Goal: Transaction & Acquisition: Download file/media

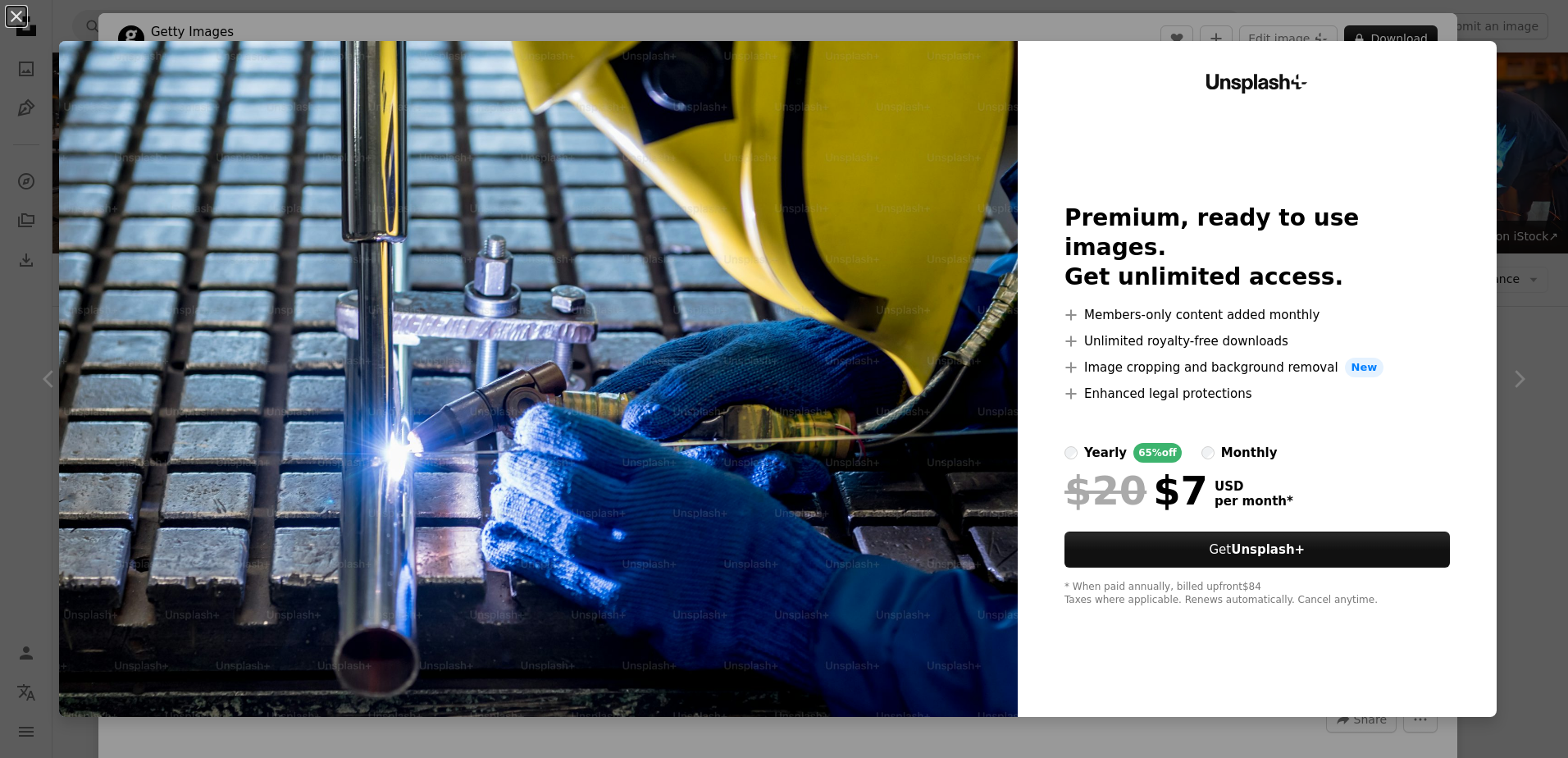
scroll to position [656, 0]
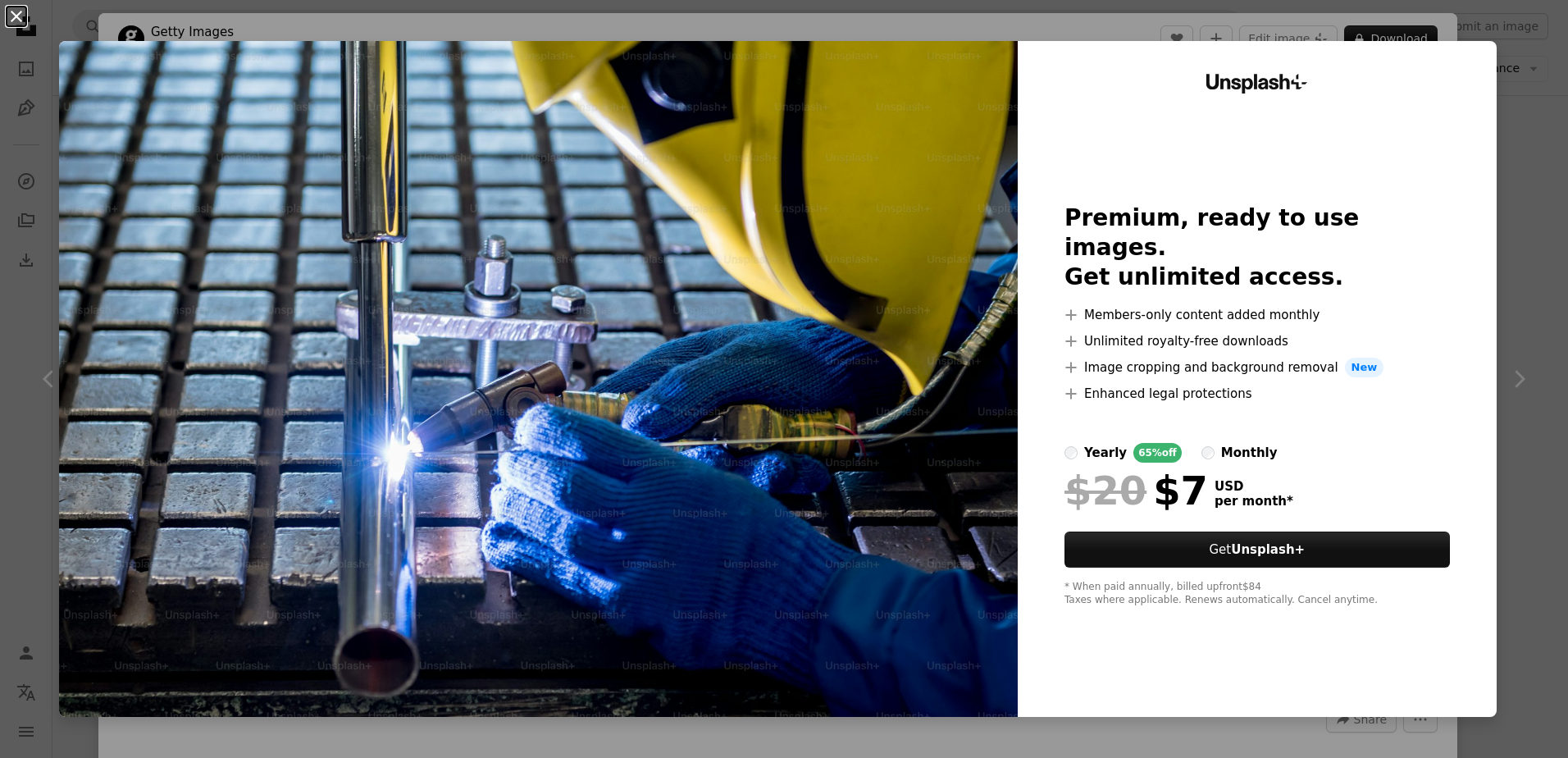
click at [16, 26] on button "An X shape" at bounding box center [16, 16] width 19 height 19
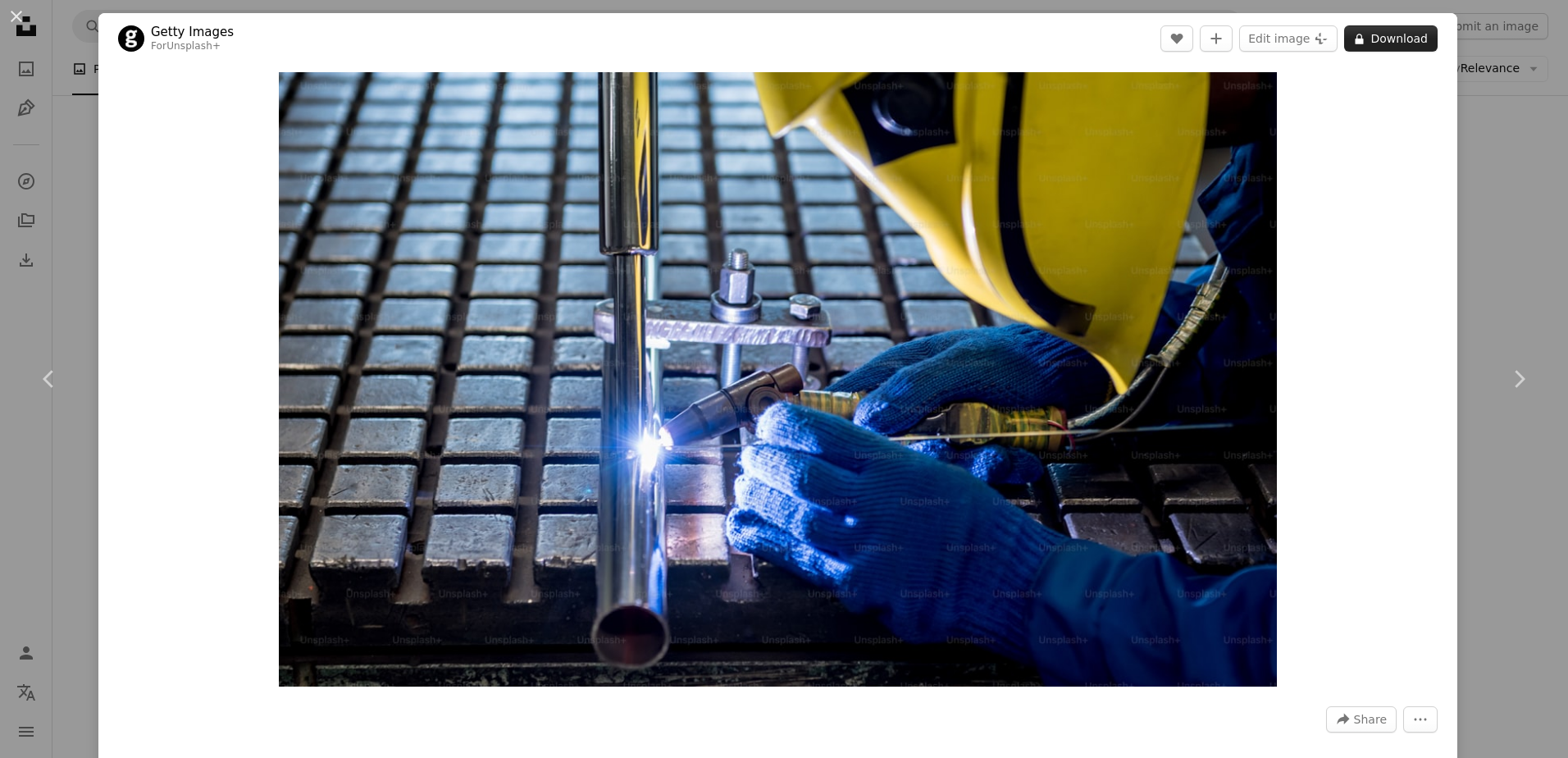
click at [1410, 41] on button "A lock Download" at bounding box center [1391, 38] width 94 height 26
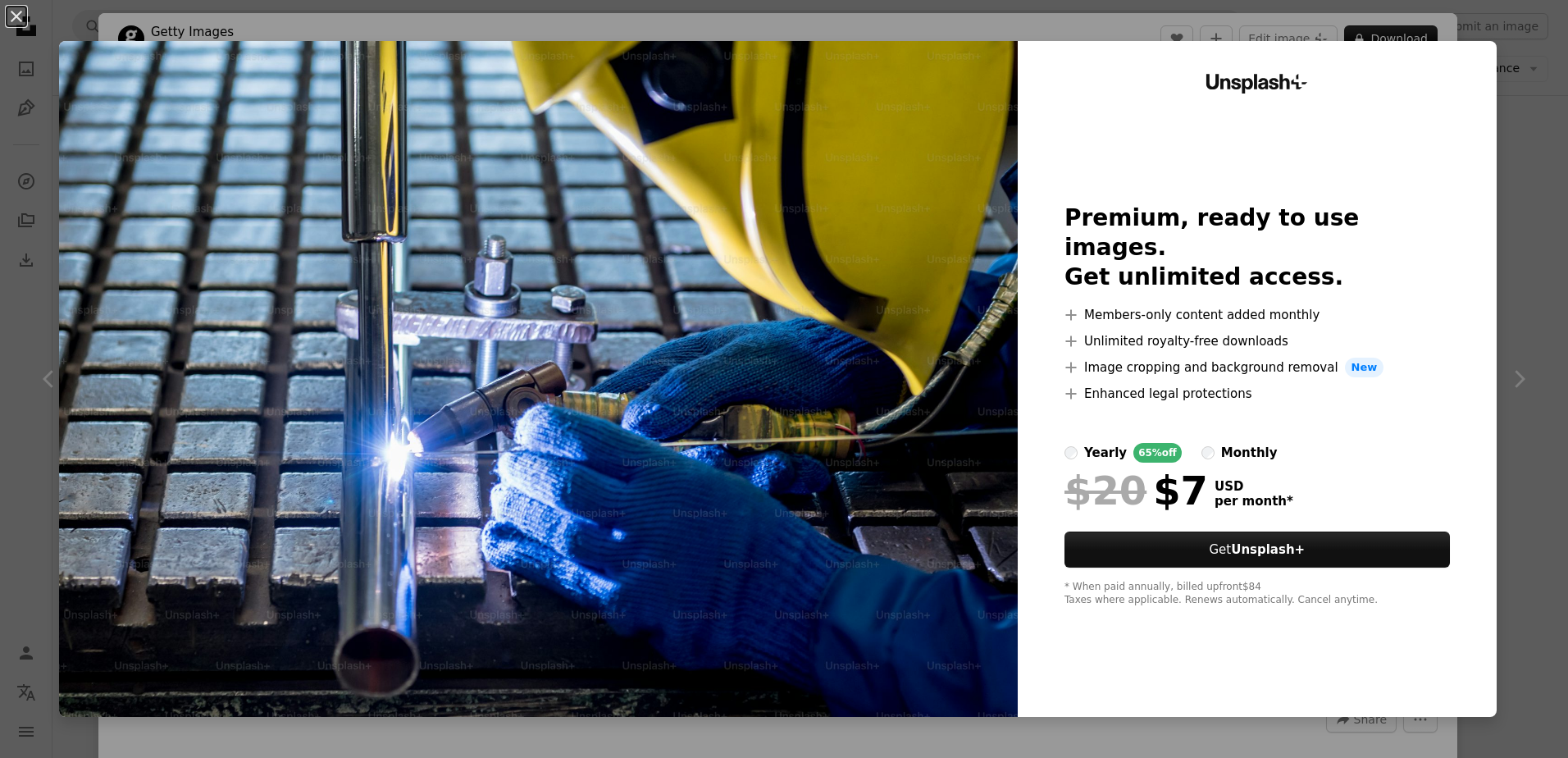
click at [1509, 197] on div "An X shape Unsplash+ Premium, ready to use images. Get unlimited access. A plus…" at bounding box center [784, 379] width 1568 height 758
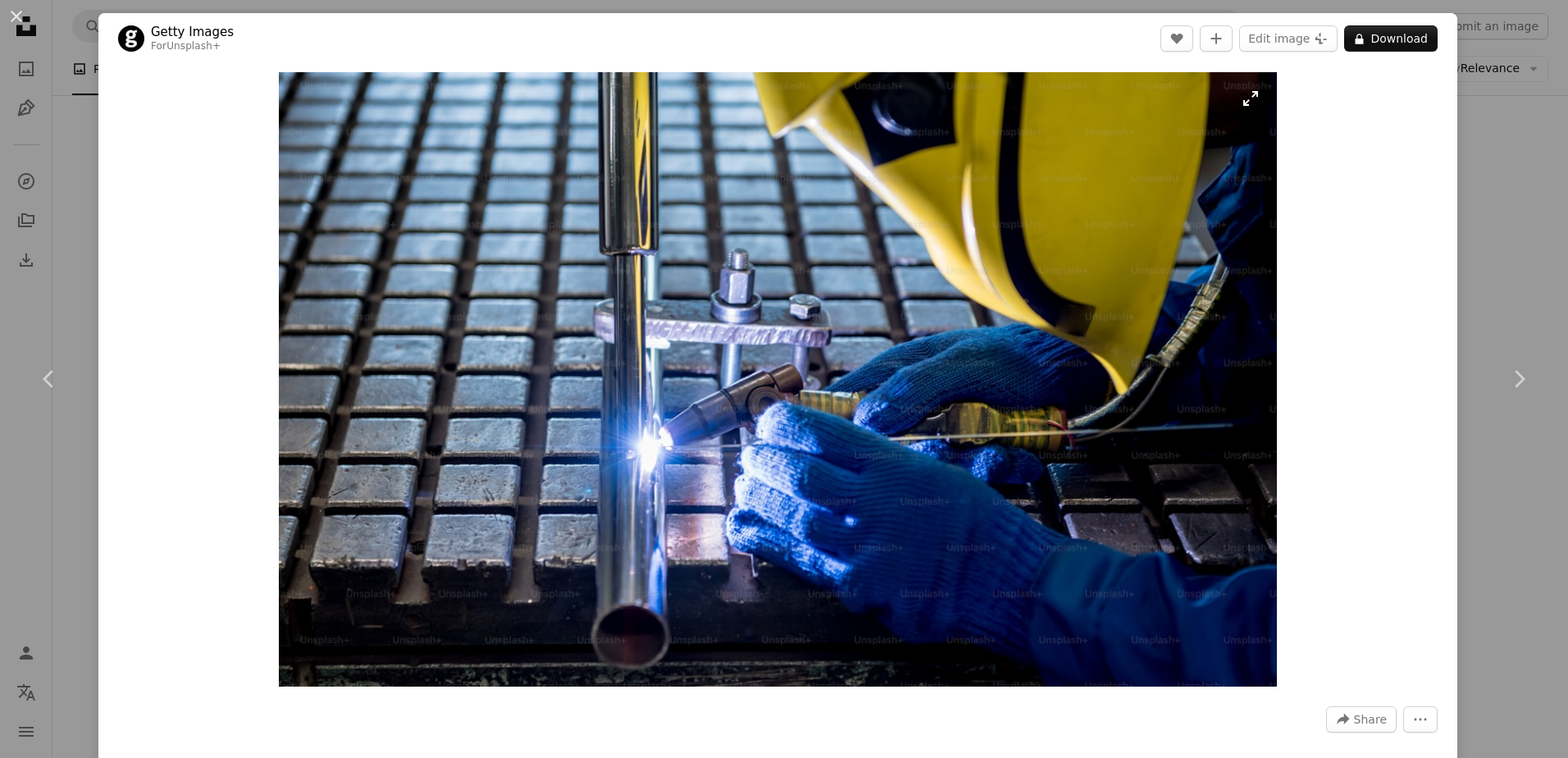
scroll to position [492, 0]
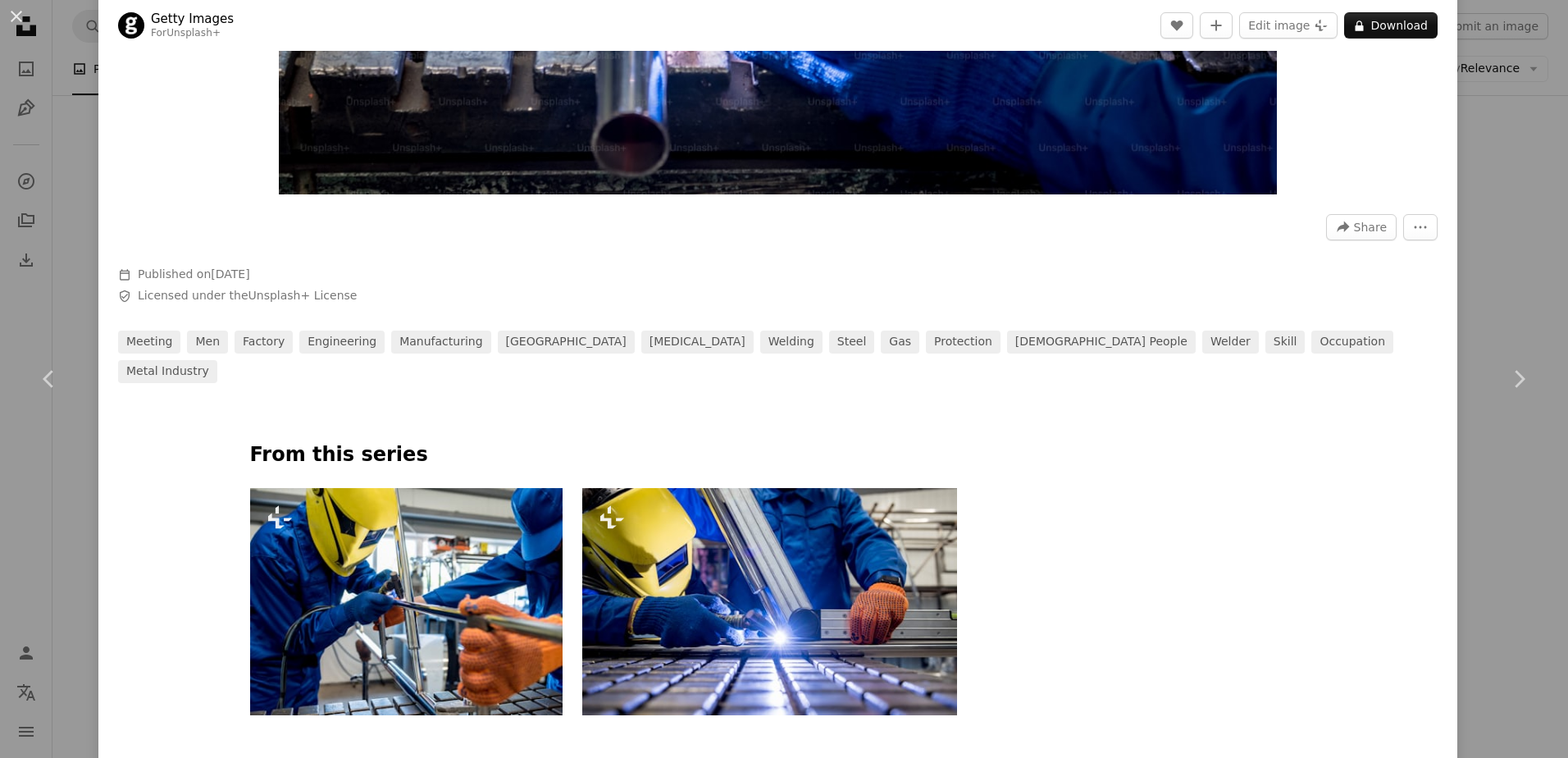
drag, startPoint x: 1473, startPoint y: 351, endPoint x: 1456, endPoint y: 347, distance: 17.5
click at [1473, 351] on link "Chevron right" at bounding box center [1519, 379] width 99 height 158
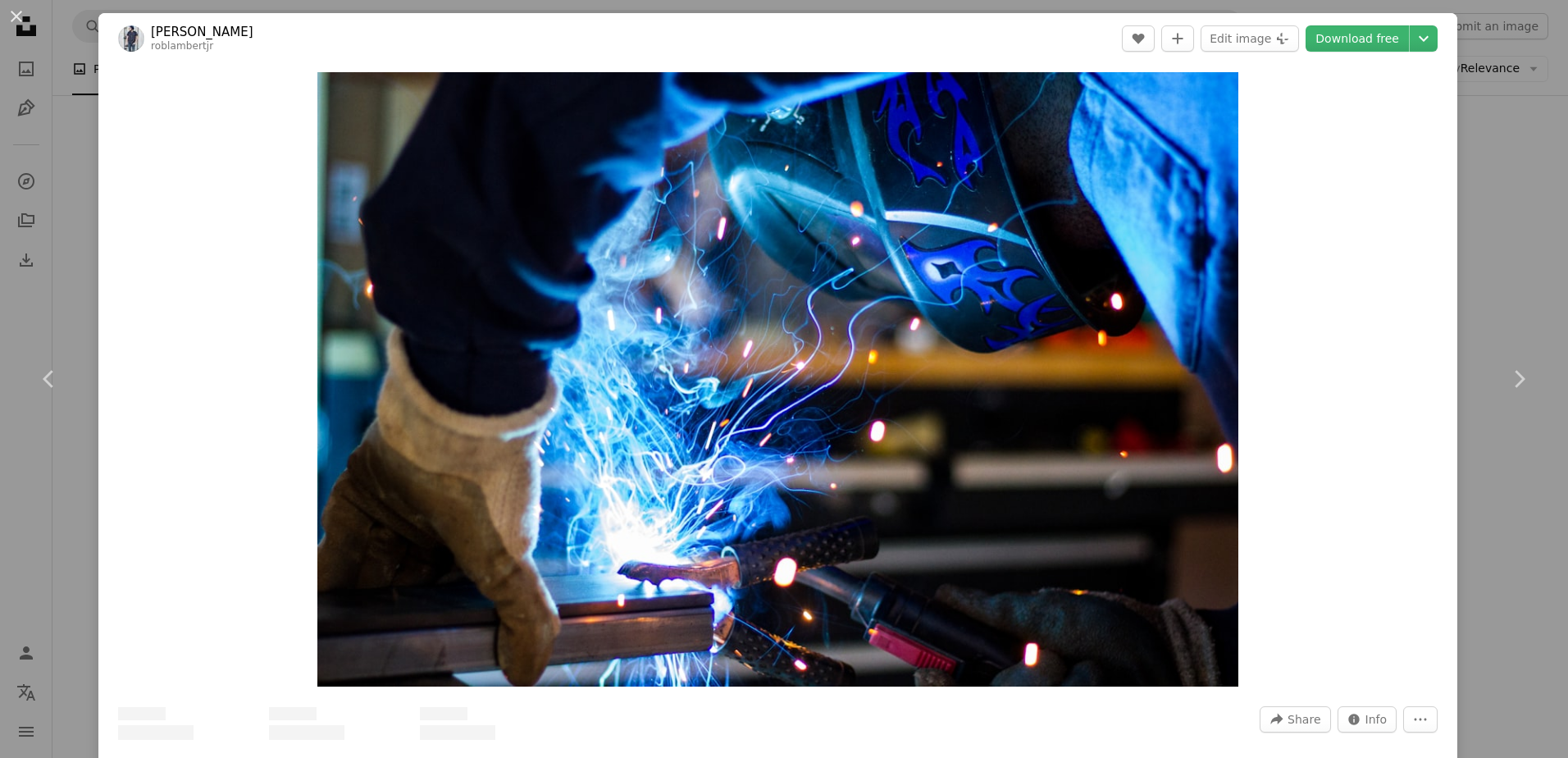
click at [1486, 195] on div "An X shape Chevron left Chevron right [PERSON_NAME] A heart A plus sign Edit im…" at bounding box center [784, 379] width 1568 height 758
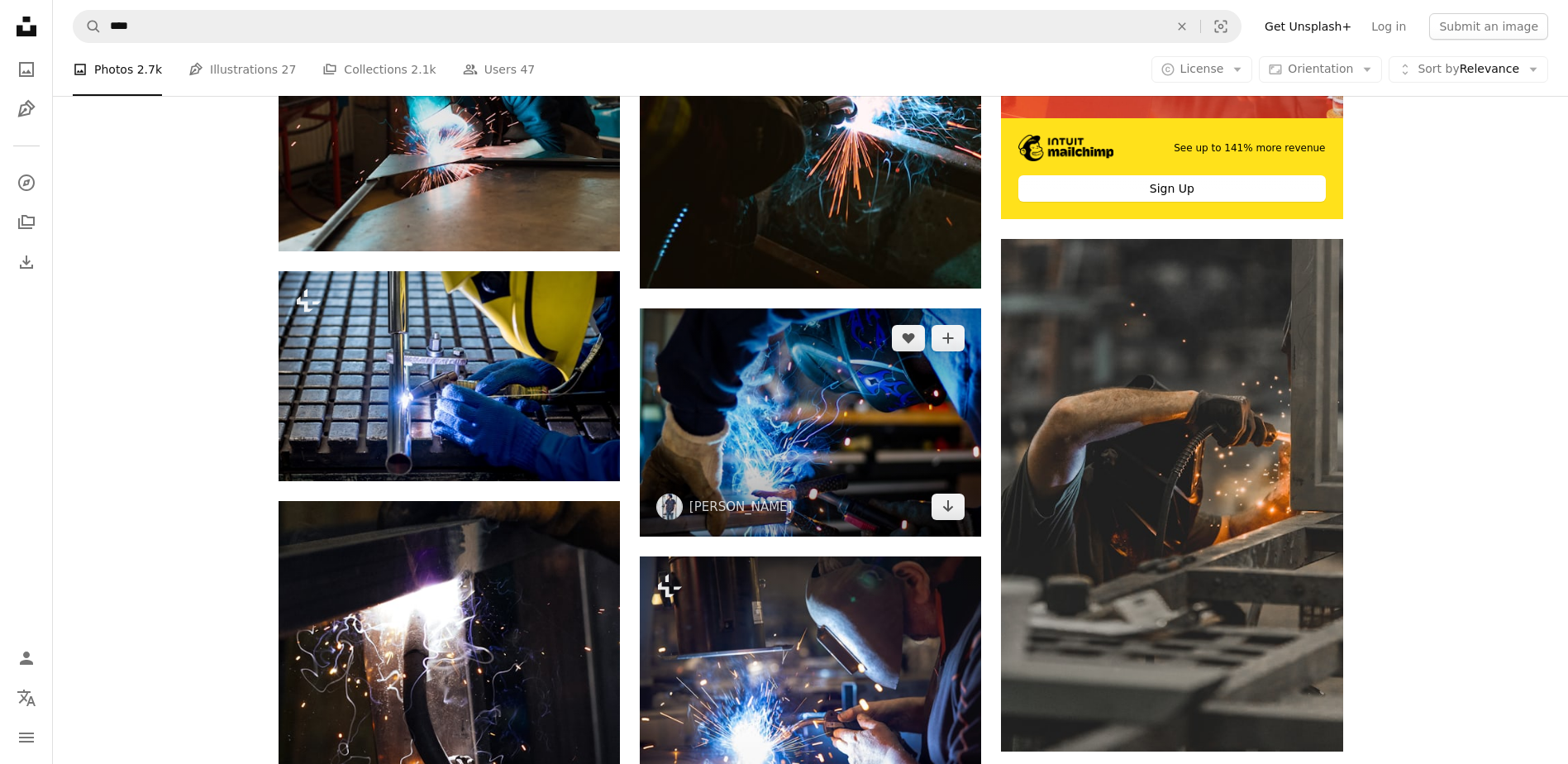
click at [852, 426] on img at bounding box center [810, 421] width 341 height 227
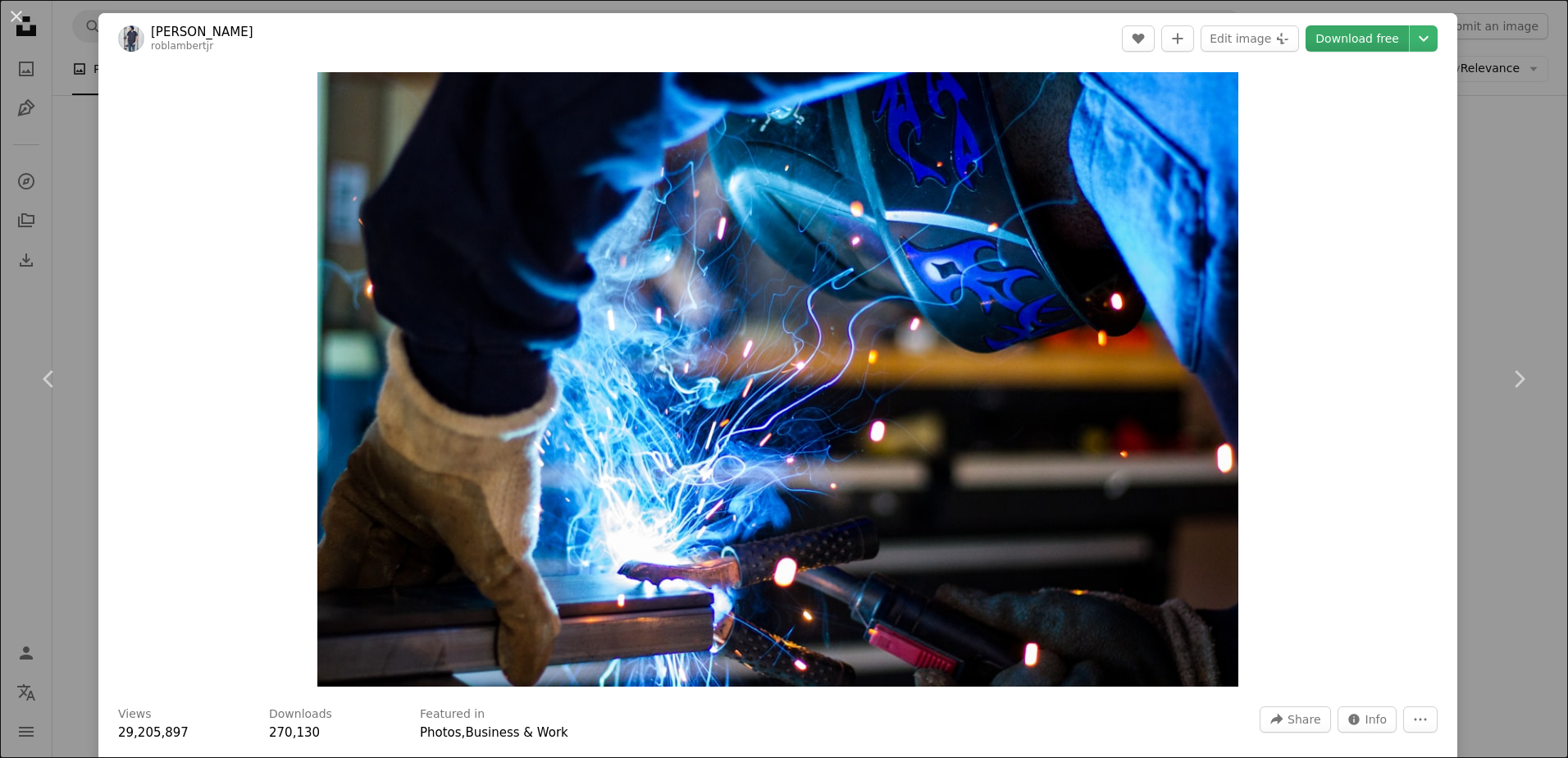
click at [1373, 30] on link "Download free" at bounding box center [1358, 38] width 103 height 26
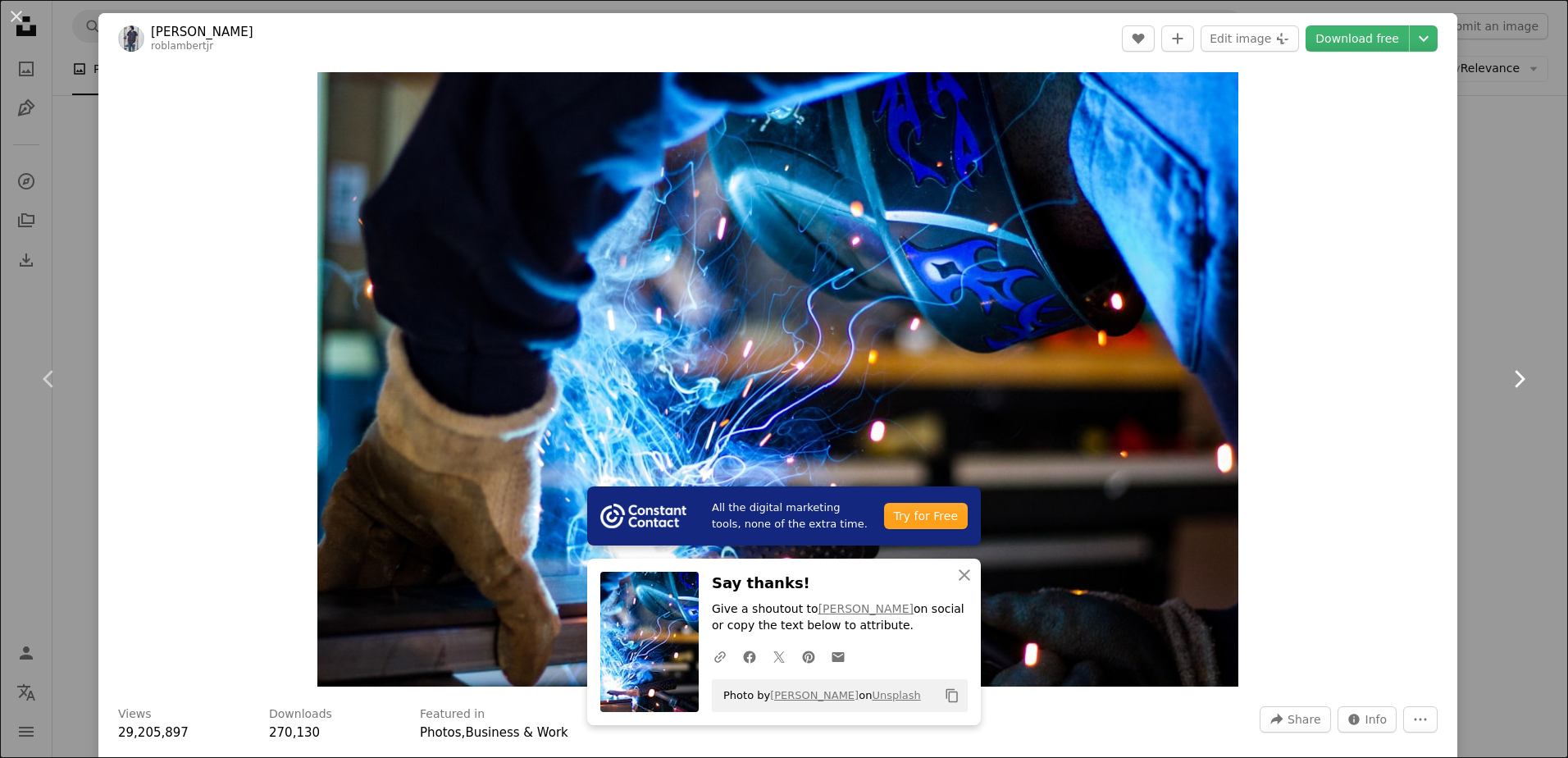
click at [1504, 311] on link "Chevron right" at bounding box center [1519, 379] width 99 height 158
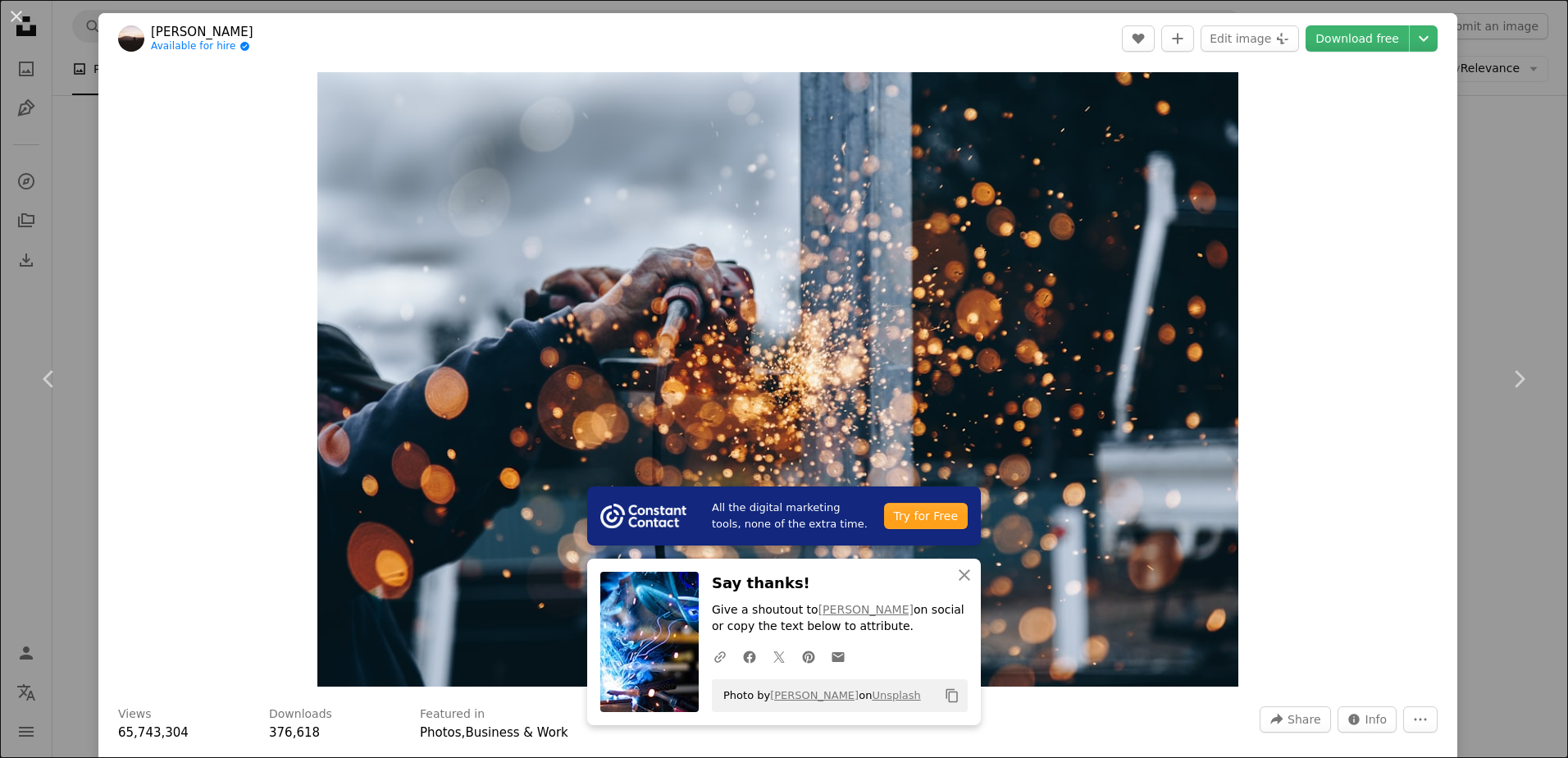
click at [1501, 95] on div "An X shape Chevron left Chevron right All the digital marketing tools, none of …" at bounding box center [784, 379] width 1568 height 758
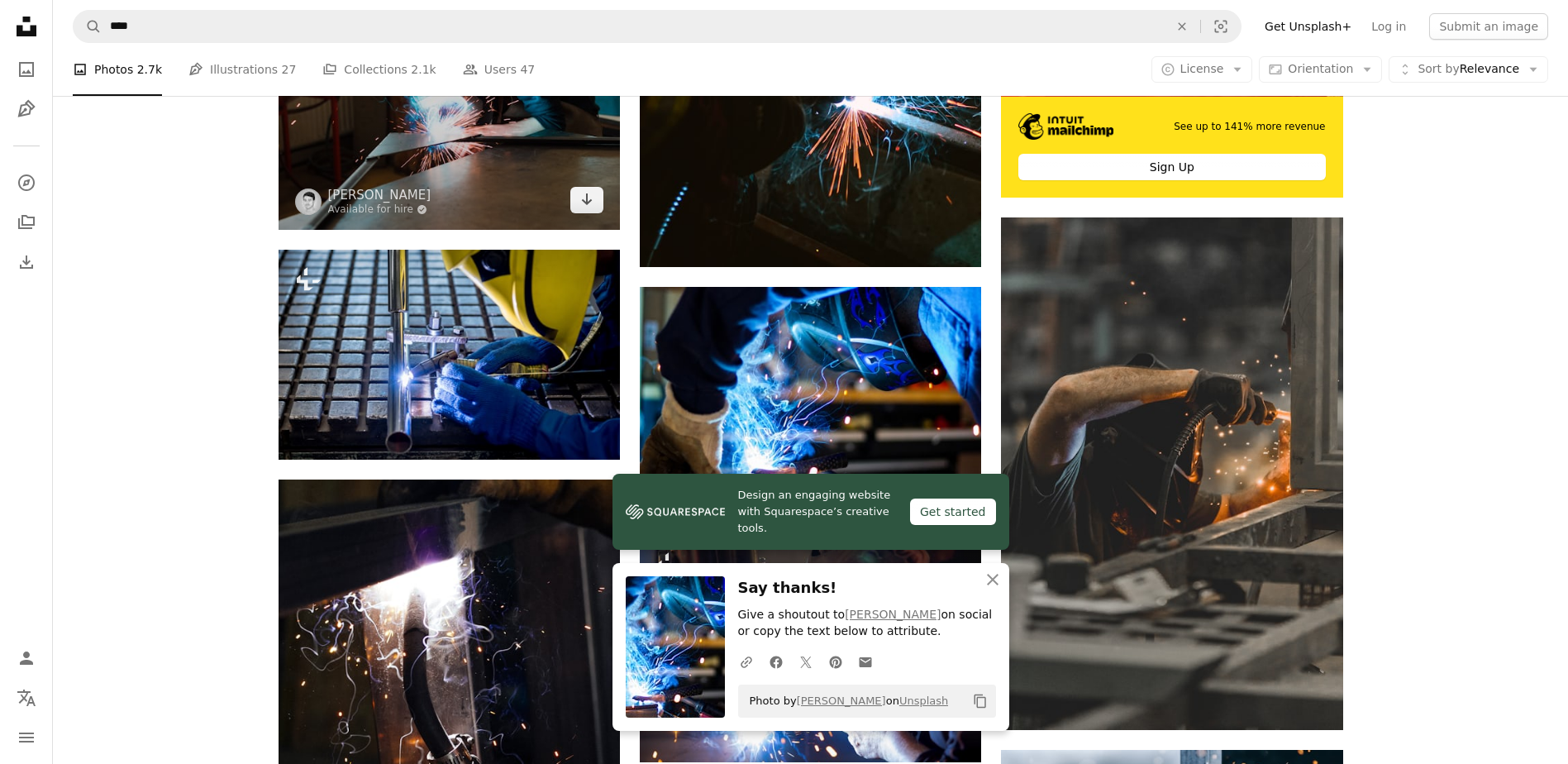
scroll to position [744, 0]
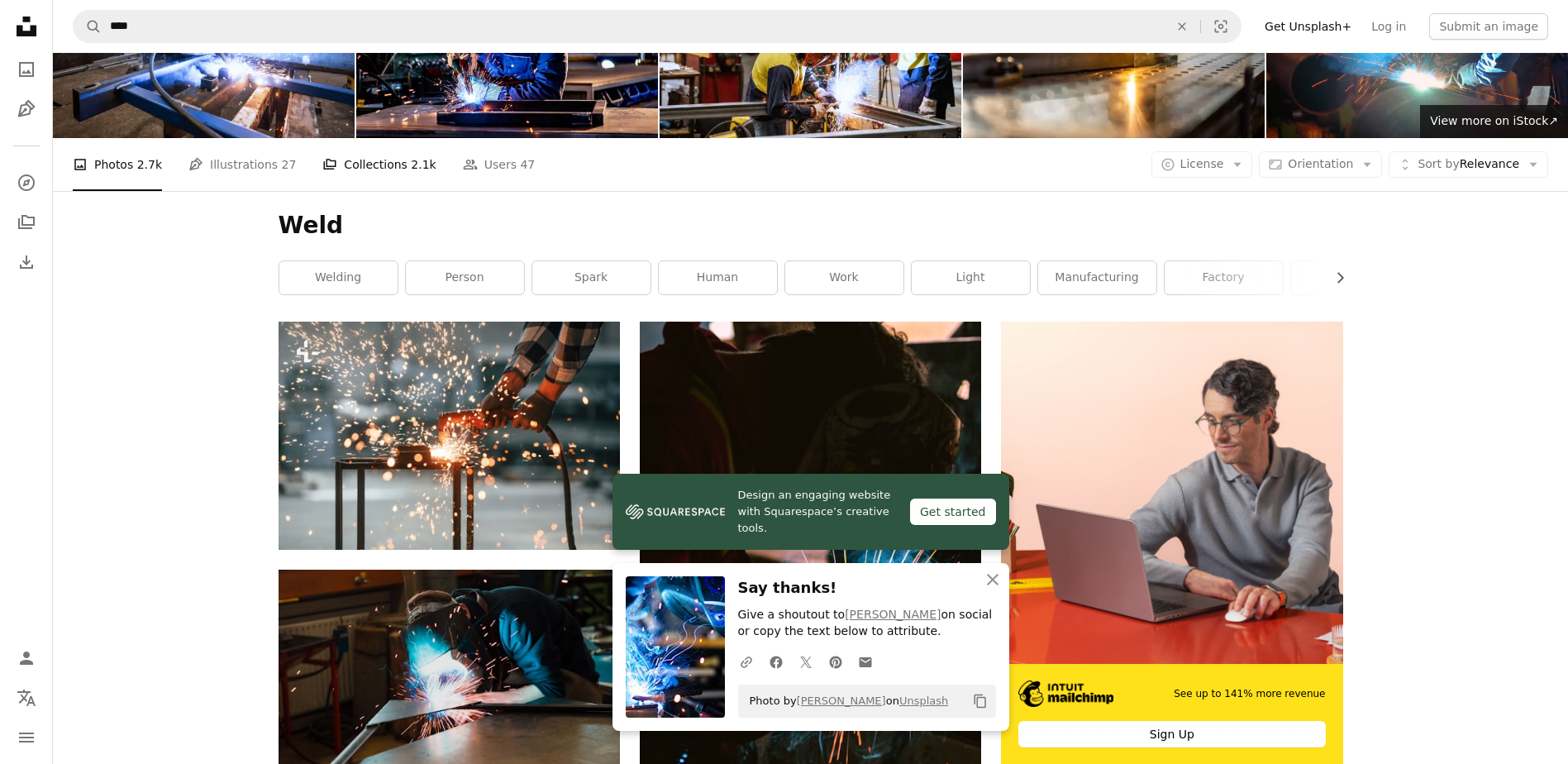
scroll to position [0, 0]
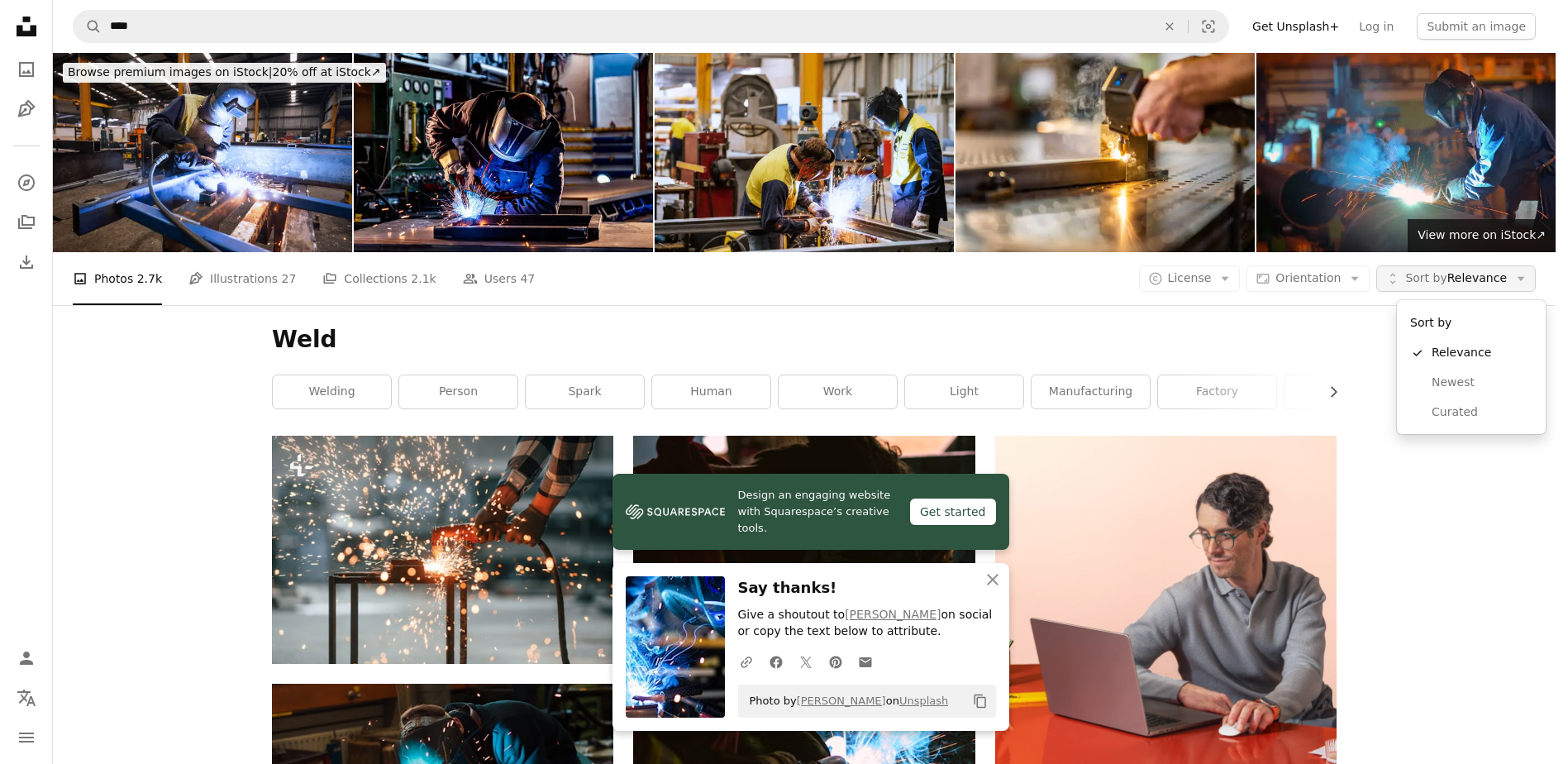
click at [1468, 280] on span "Sort by Relevance" at bounding box center [1455, 278] width 101 height 16
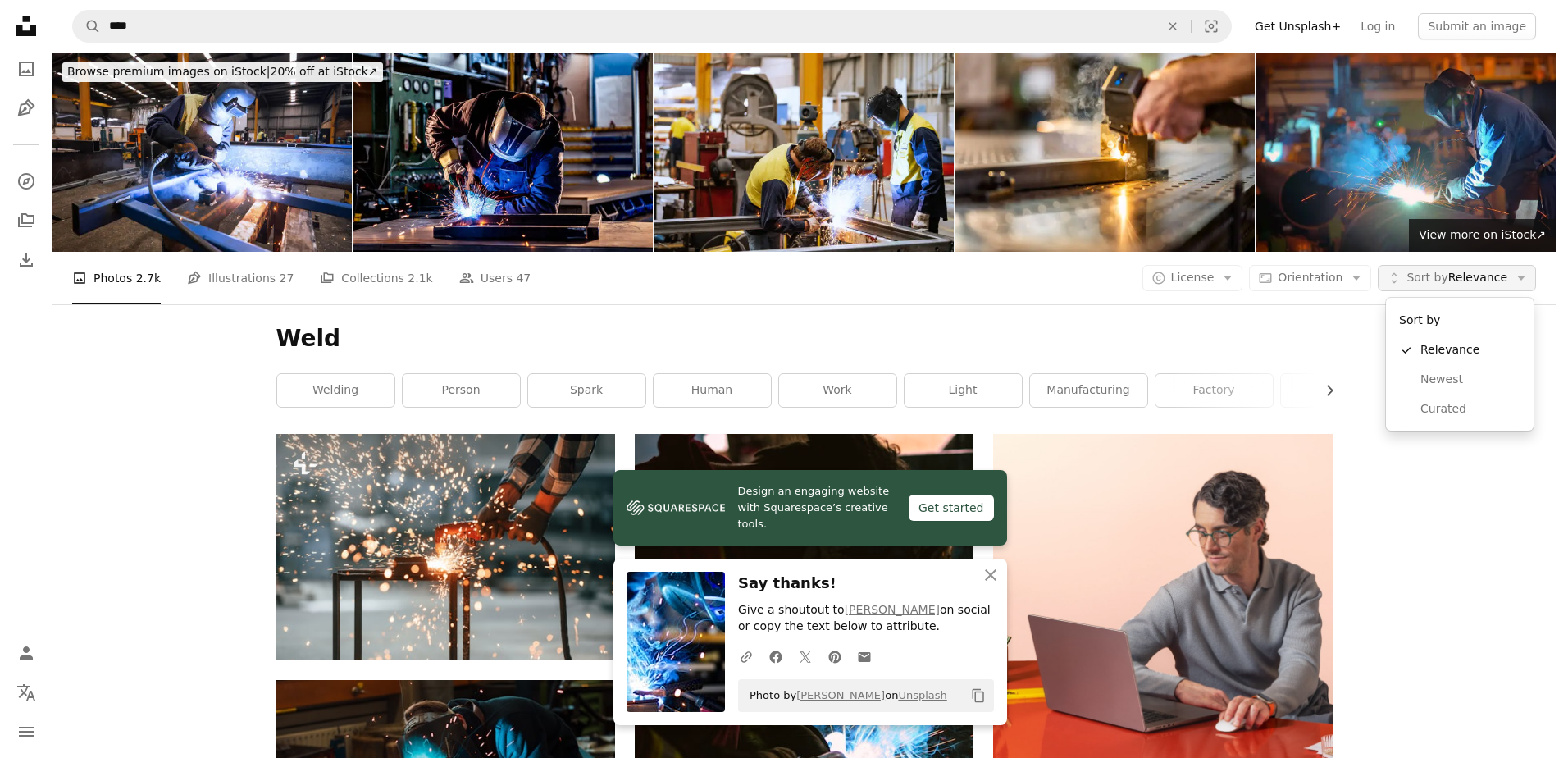
click at [1457, 278] on span "Sort by Relevance" at bounding box center [1457, 278] width 100 height 16
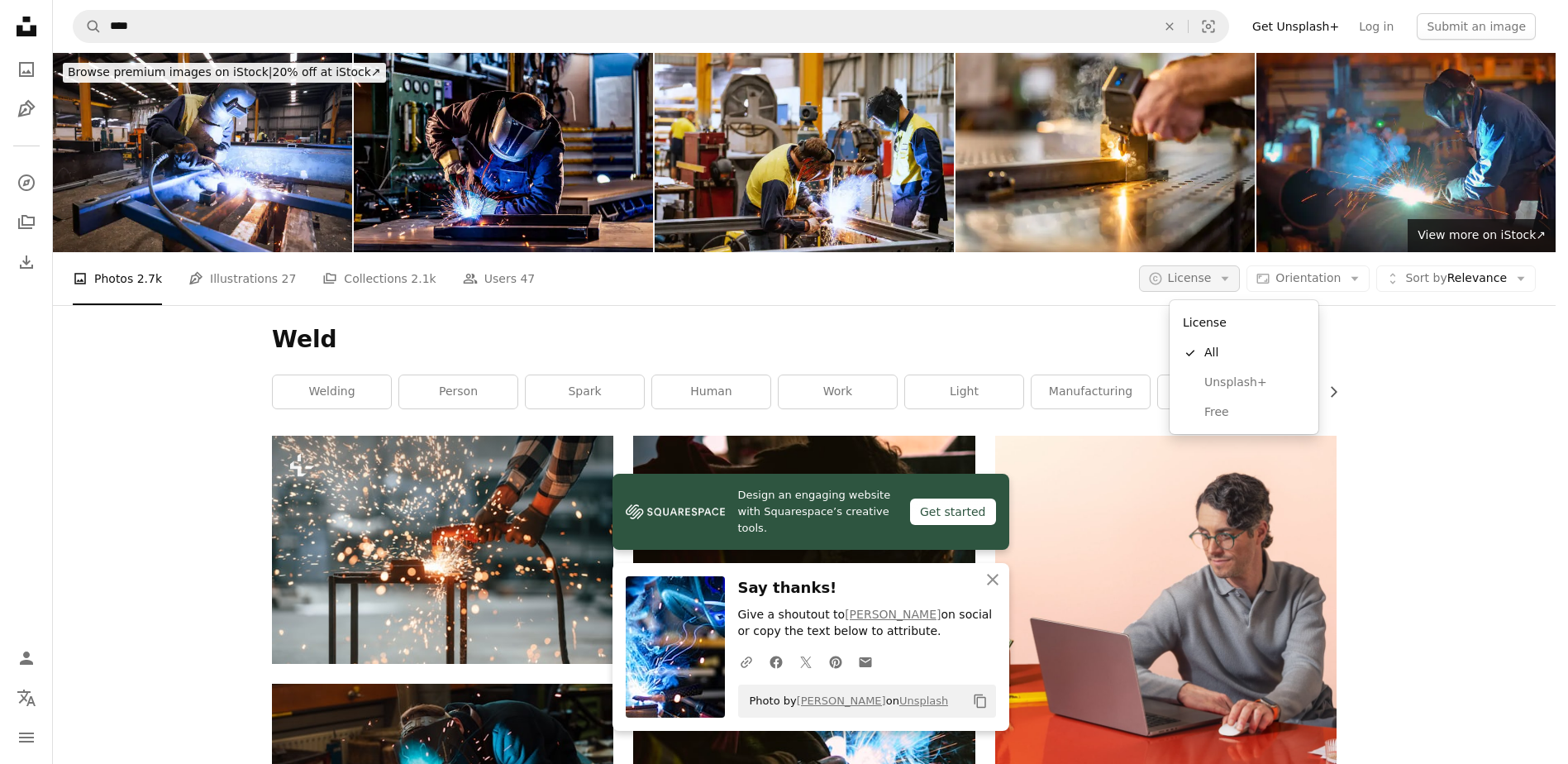
click at [1211, 274] on span "License" at bounding box center [1189, 278] width 43 height 14
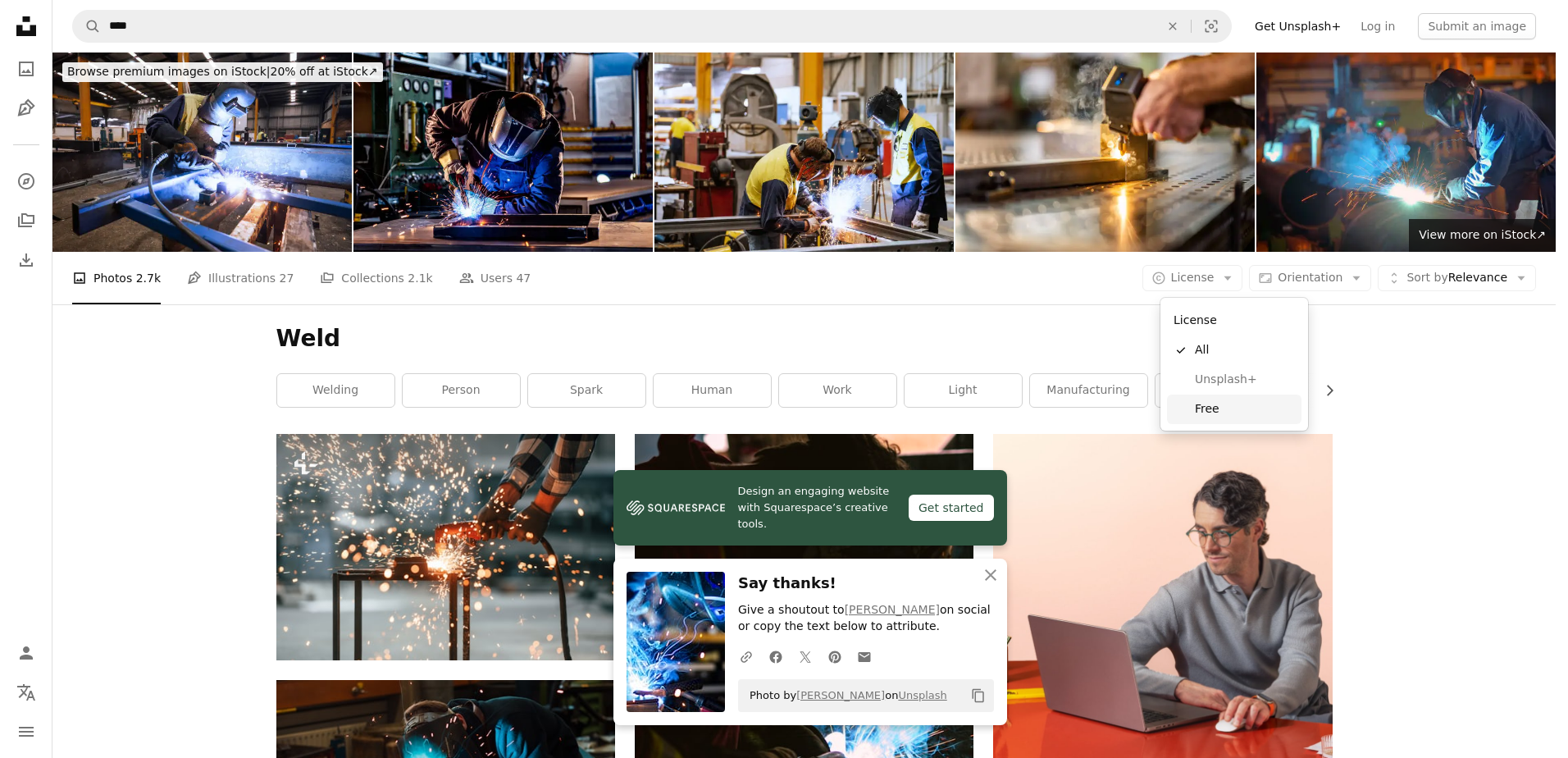
click at [1236, 398] on link "Free" at bounding box center [1234, 409] width 134 height 30
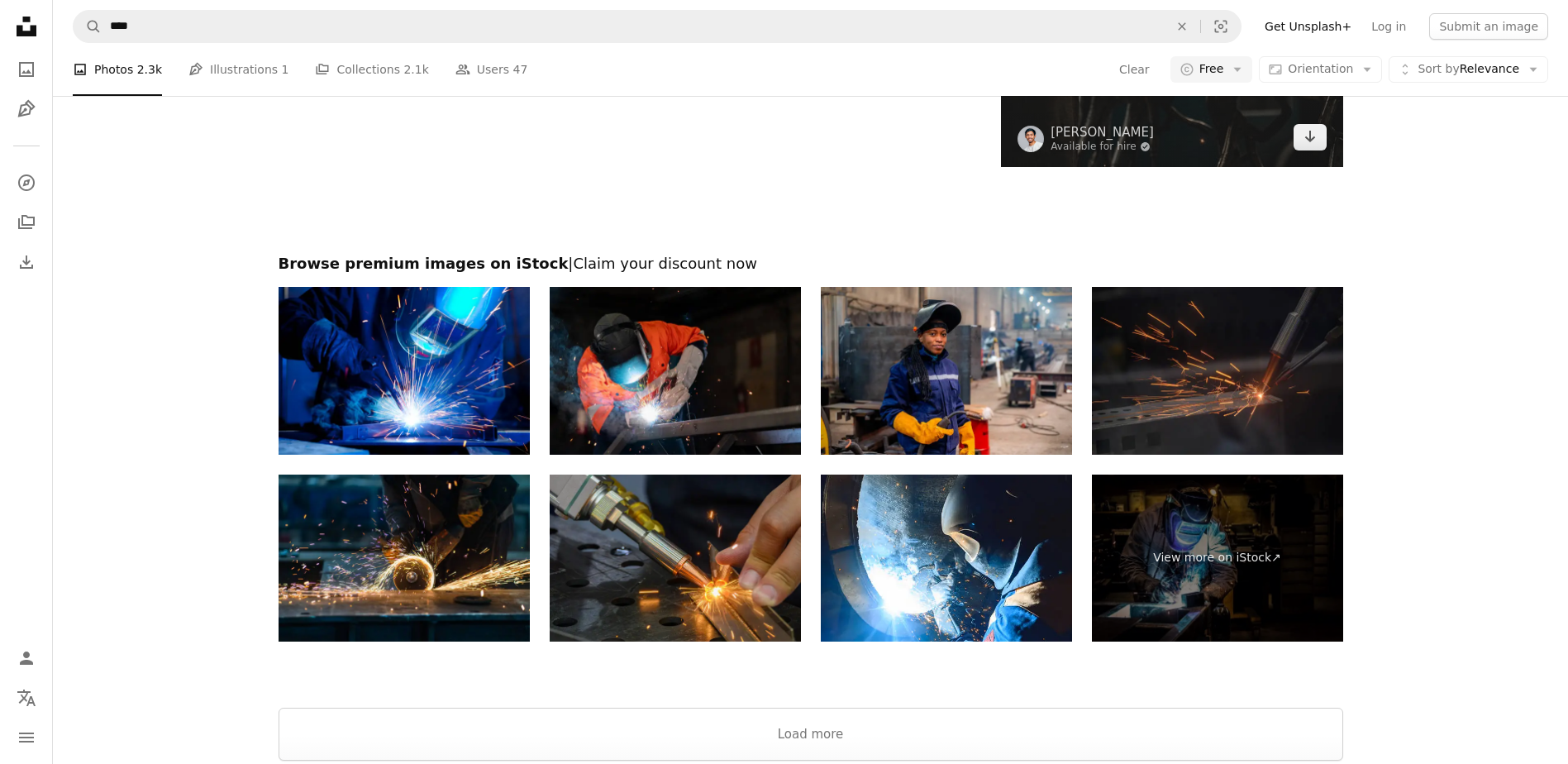
scroll to position [3058, 0]
